Goal: Task Accomplishment & Management: Use online tool/utility

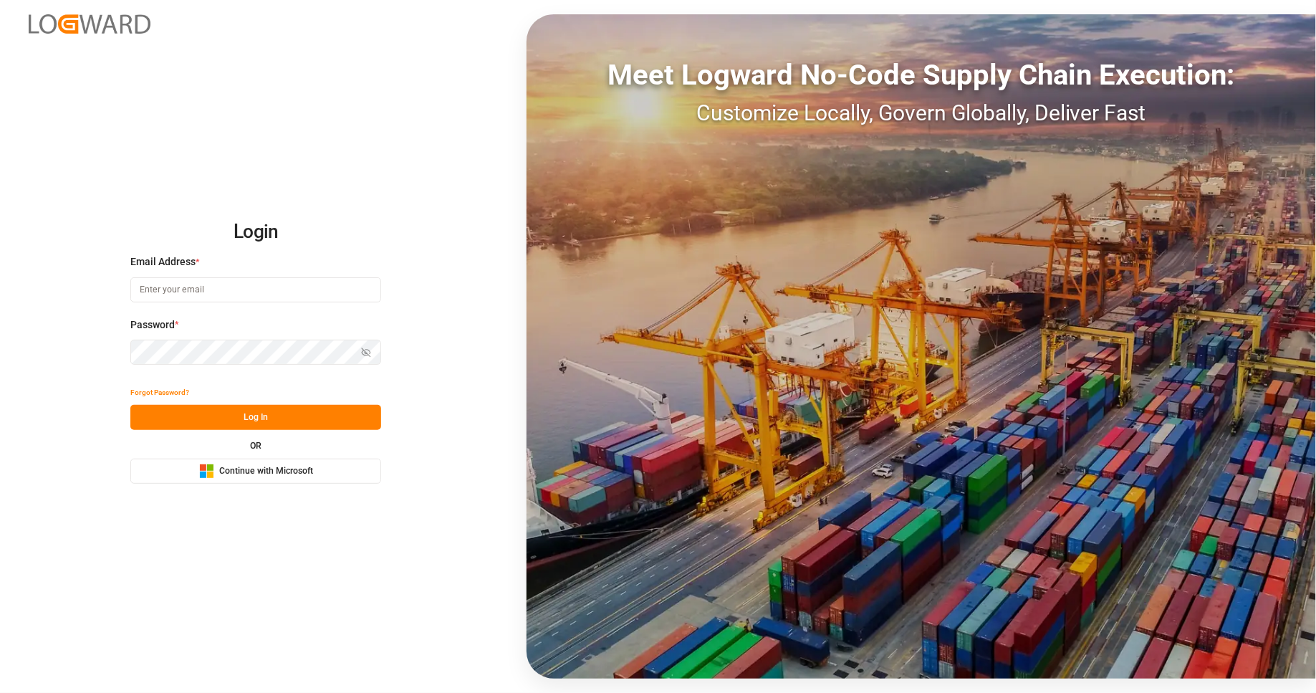
click at [294, 473] on span "Continue with Microsoft" at bounding box center [266, 471] width 94 height 13
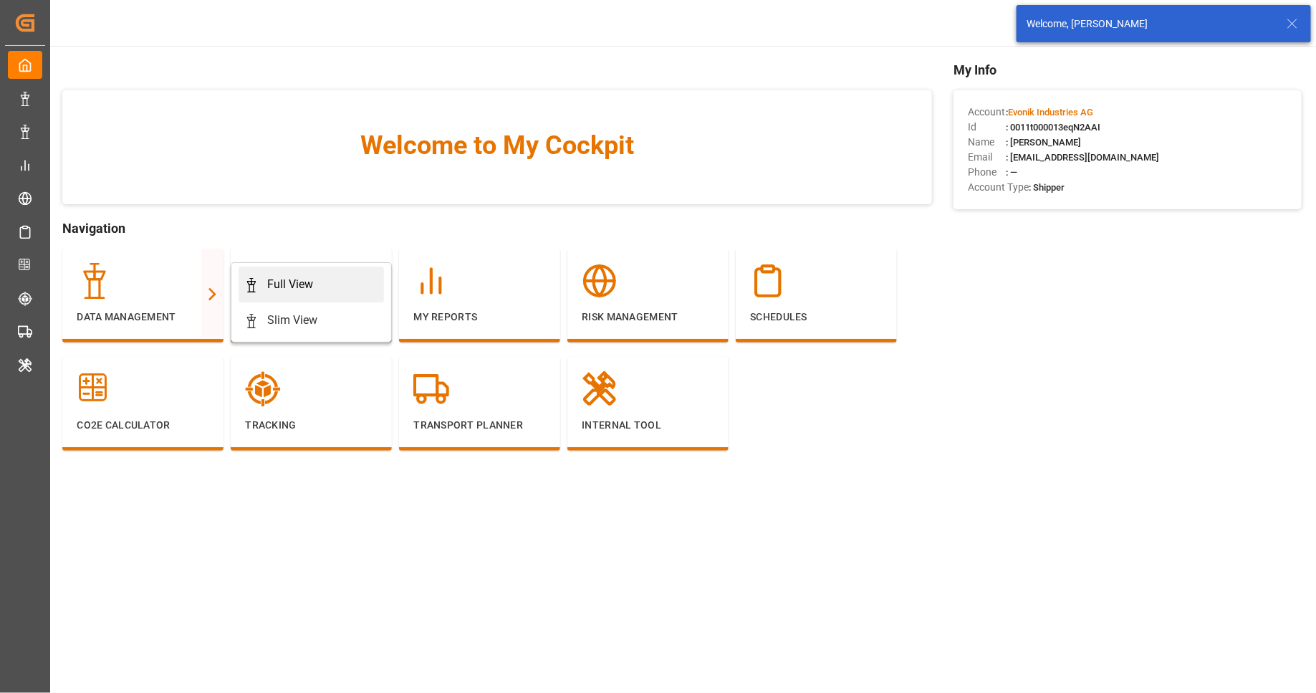
click at [263, 292] on div "Full View" at bounding box center [311, 284] width 134 height 17
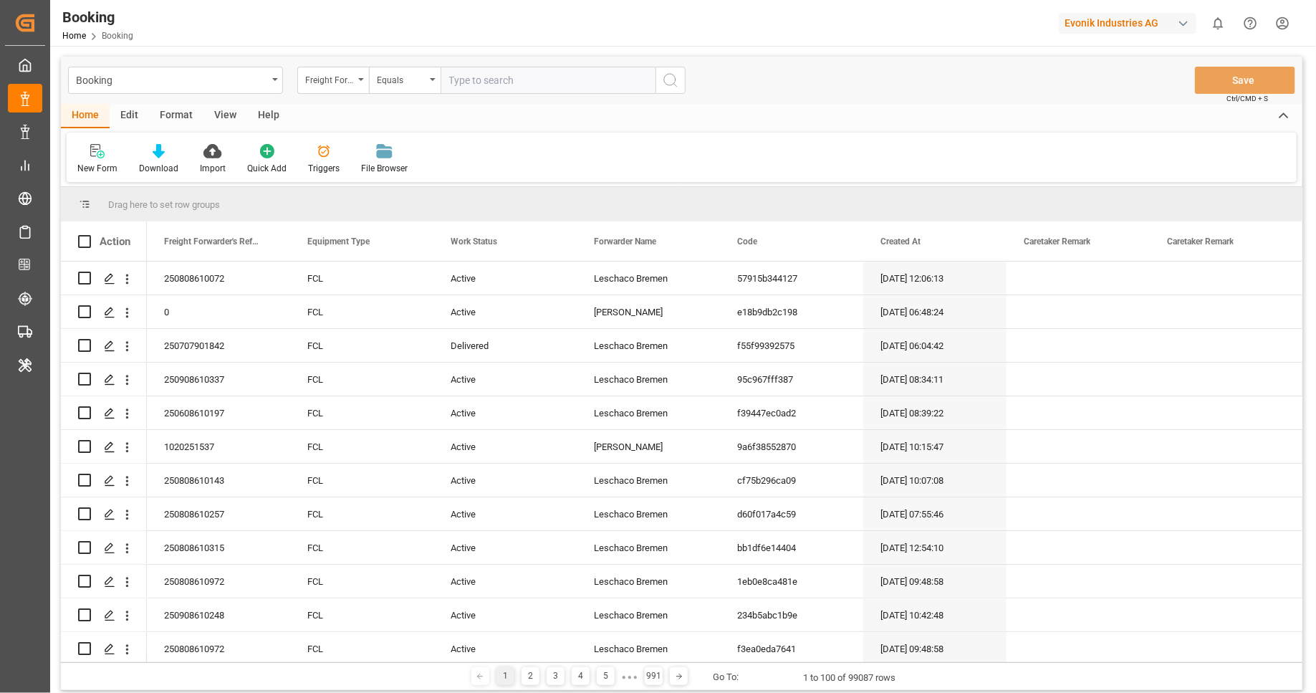
click at [188, 111] on div "Format" at bounding box center [176, 116] width 54 height 24
click at [94, 150] on icon at bounding box center [98, 151] width 13 height 14
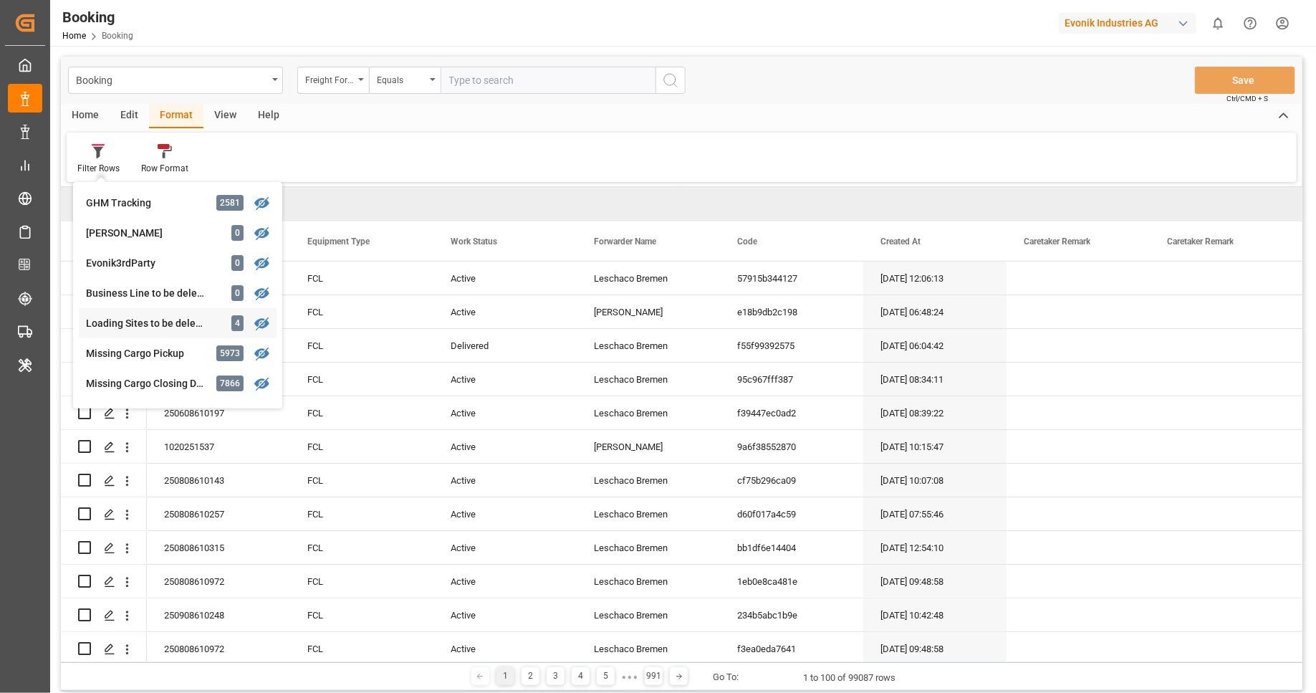
click at [181, 322] on div "Loading Sites to be deleted" at bounding box center [148, 323] width 125 height 15
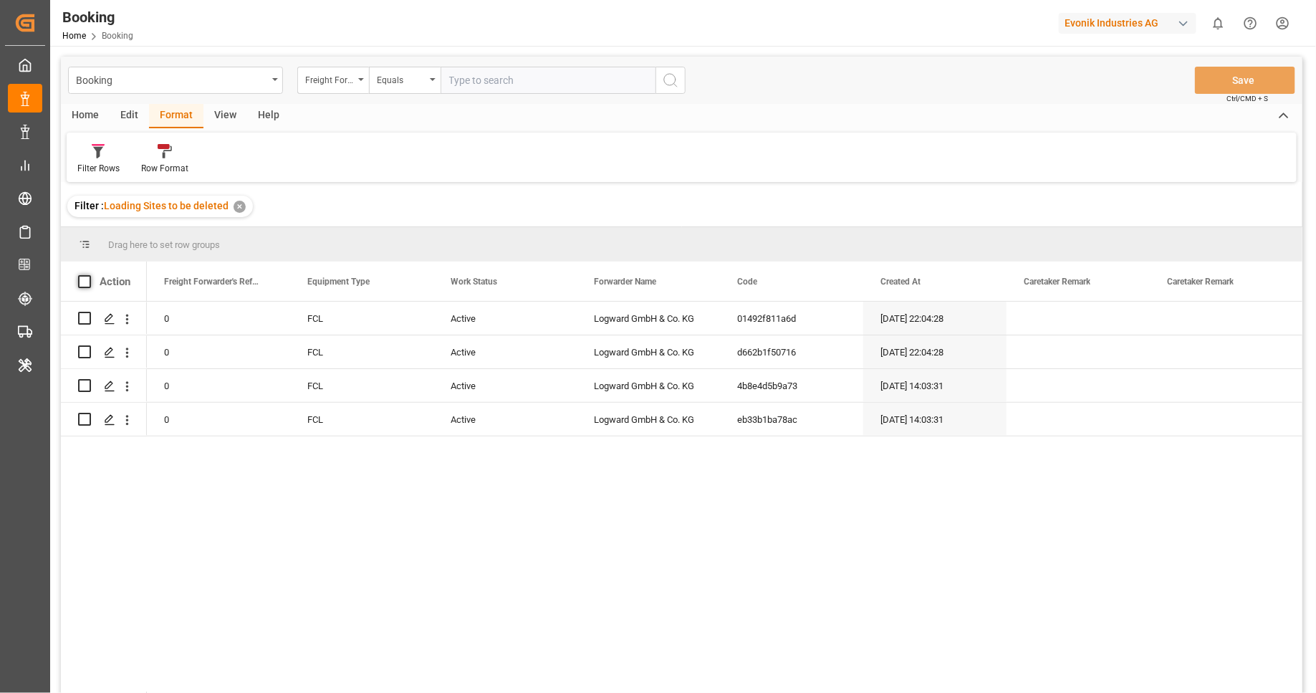
click at [85, 279] on span at bounding box center [84, 281] width 13 height 13
click at [89, 275] on input "checkbox" at bounding box center [89, 275] width 0 height 0
checkbox input "true"
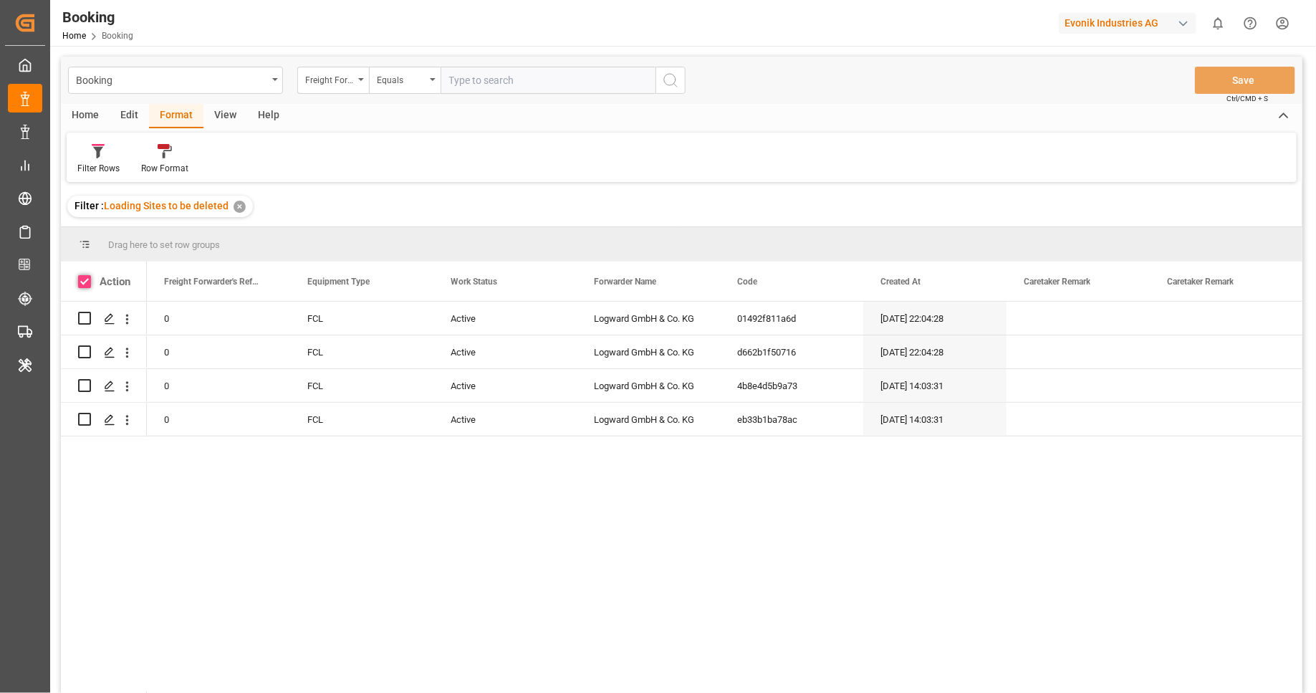
checkbox input "true"
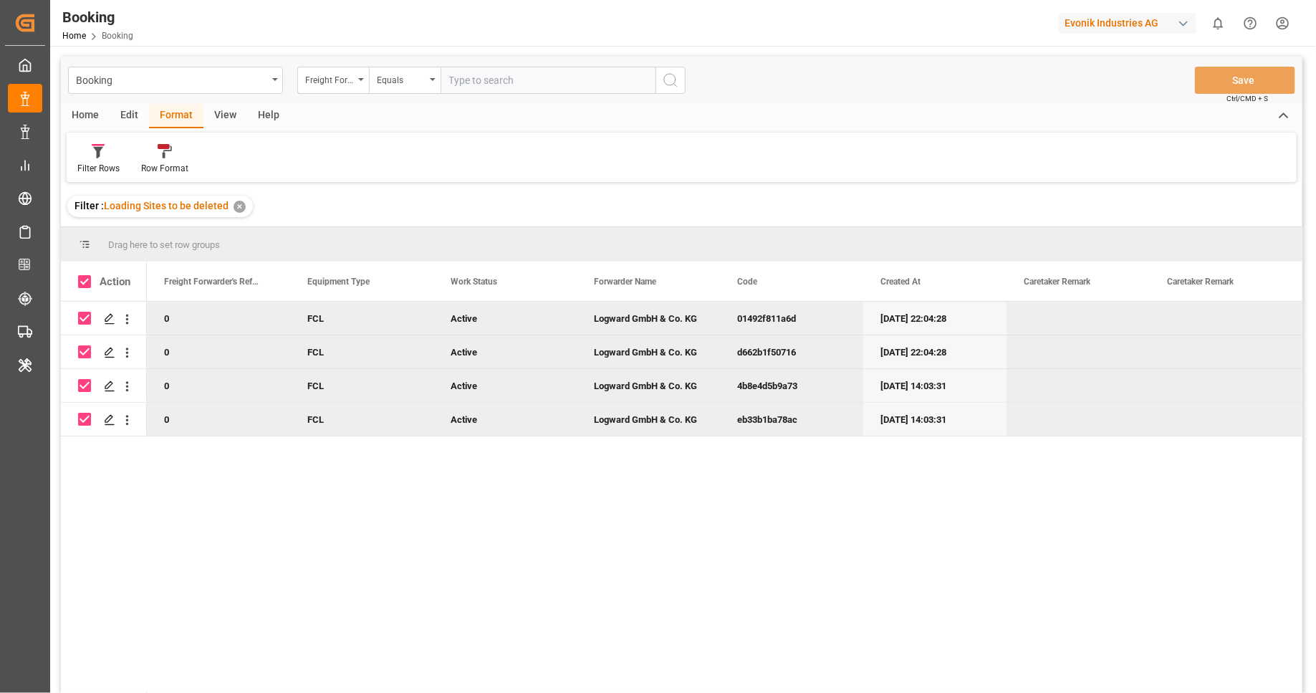
click at [118, 124] on div "Edit" at bounding box center [129, 116] width 39 height 24
click at [229, 148] on icon at bounding box center [229, 151] width 11 height 14
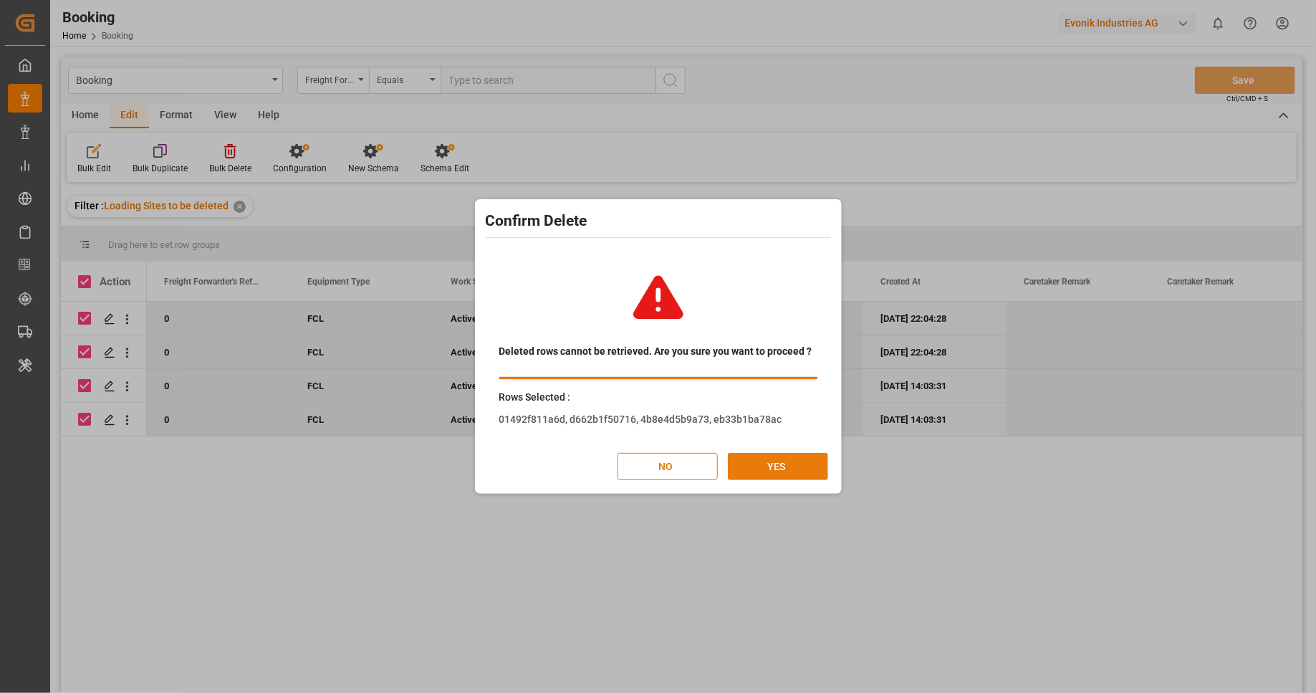
click at [788, 467] on button "YES" at bounding box center [778, 466] width 100 height 27
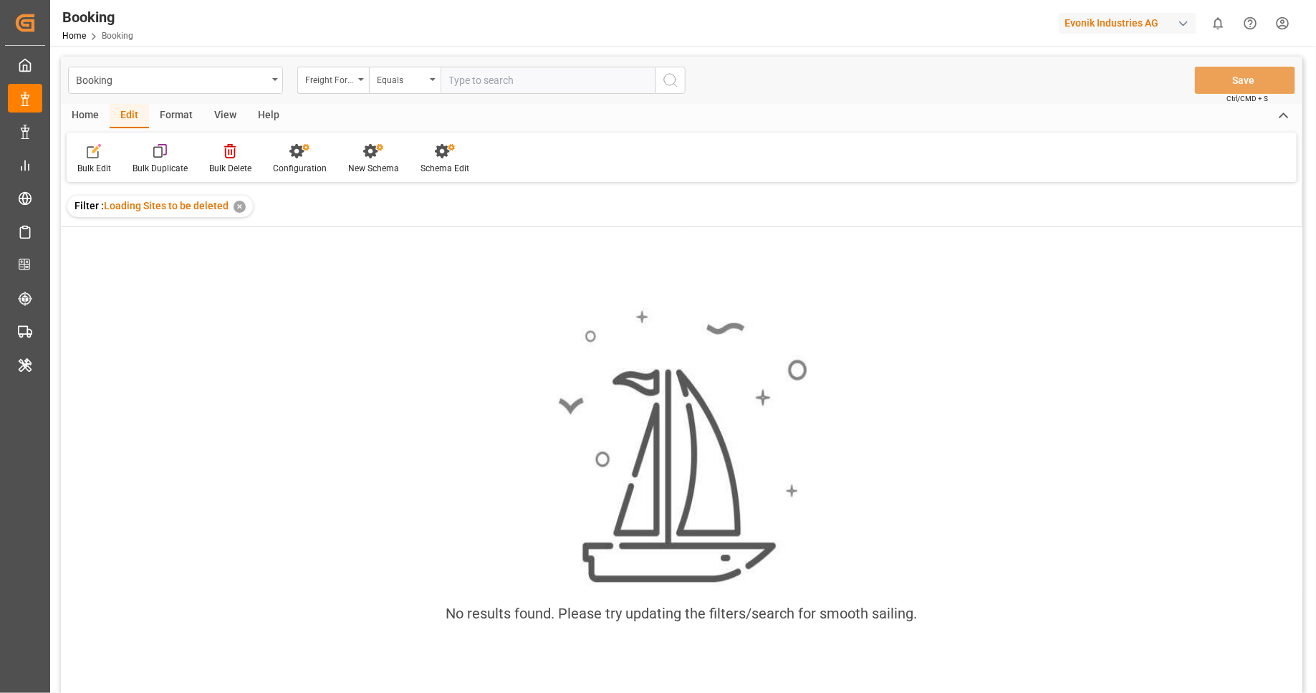
click at [235, 208] on div "✕" at bounding box center [240, 207] width 12 height 12
